Goal: Task Accomplishment & Management: Manage account settings

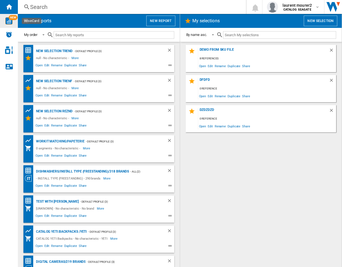
click at [6, 21] on img "WiseCard" at bounding box center [8, 20] width 7 height 7
click at [248, 222] on div "demo from sku file 8 references Open Edit Rename Duplicate Share dfdfd 0 refere…" at bounding box center [261, 155] width 151 height 220
click at [11, 18] on span "NEW" at bounding box center [13, 17] width 9 height 5
click at [8, 19] on img "WiseCard" at bounding box center [8, 20] width 7 height 7
click at [242, 163] on div "demo from sku file 8 references Open Edit Rename Duplicate Share dfdfd 0 refere…" at bounding box center [261, 155] width 151 height 220
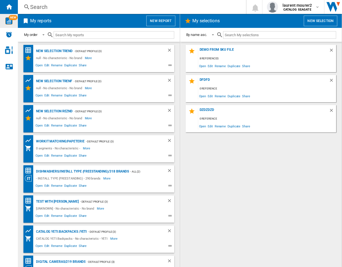
click at [230, 187] on div "demo from sku file 8 references Open Edit Rename Duplicate Share dfdfd 0 refere…" at bounding box center [261, 155] width 151 height 220
click at [303, 1] on button "laurent mourer2 CATALOG SEAGATE" at bounding box center [293, 7] width 62 height 14
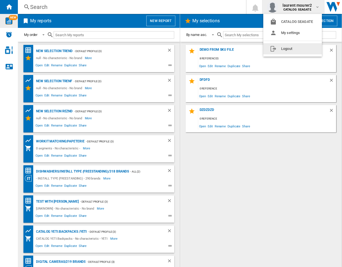
click at [288, 52] on button "Logout" at bounding box center [292, 48] width 59 height 11
